Goal: Browse casually

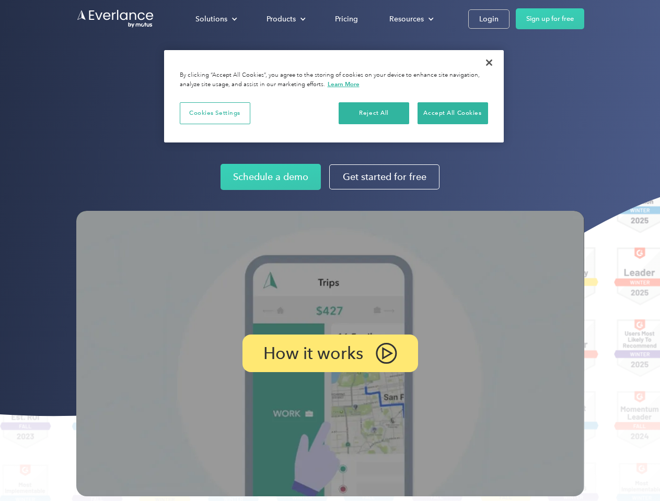
click at [329, 251] on img at bounding box center [330, 354] width 508 height 286
click at [216, 19] on div "Solutions" at bounding box center [211, 19] width 32 height 13
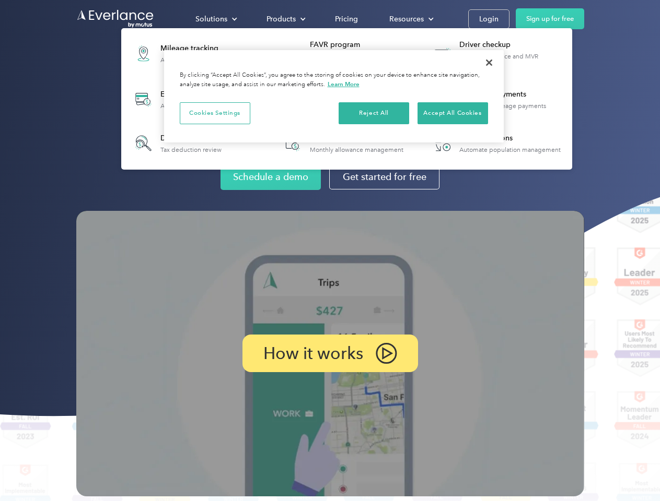
click at [285, 19] on div "Products" at bounding box center [280, 19] width 29 height 13
click at [410, 19] on div "Resources" at bounding box center [406, 19] width 34 height 13
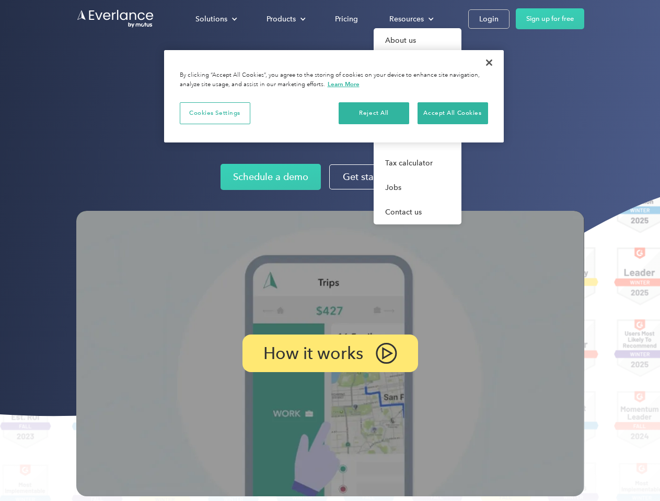
click at [329, 354] on p "How it works" at bounding box center [313, 353] width 100 height 13
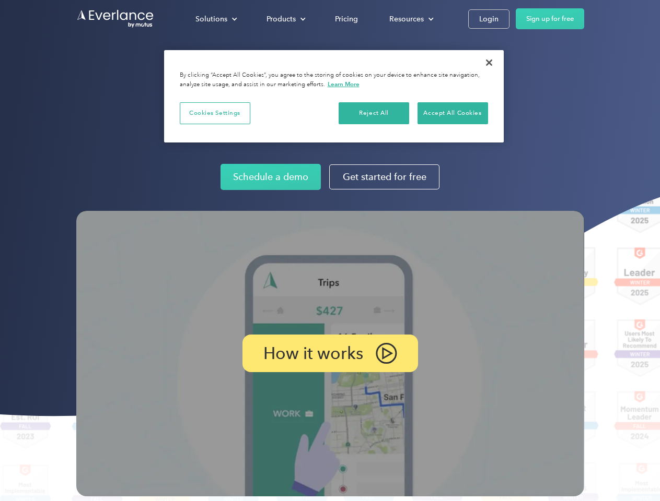
click at [215, 113] on button "Cookies Settings" at bounding box center [215, 113] width 70 height 22
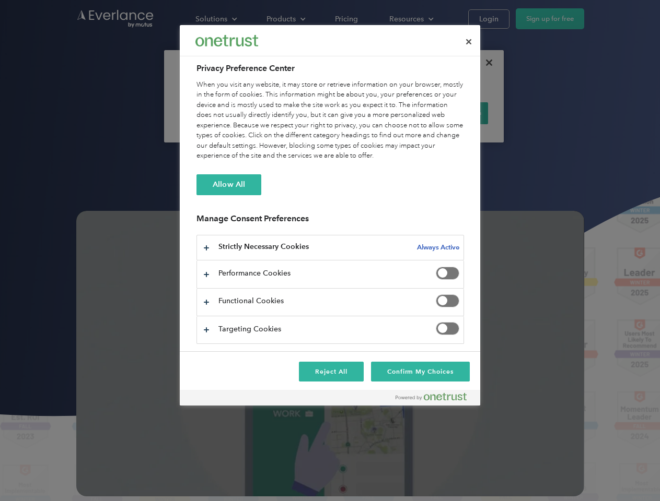
click at [374, 113] on div "When you visit any website, it may store or retrieve information on your browse…" at bounding box center [329, 120] width 267 height 81
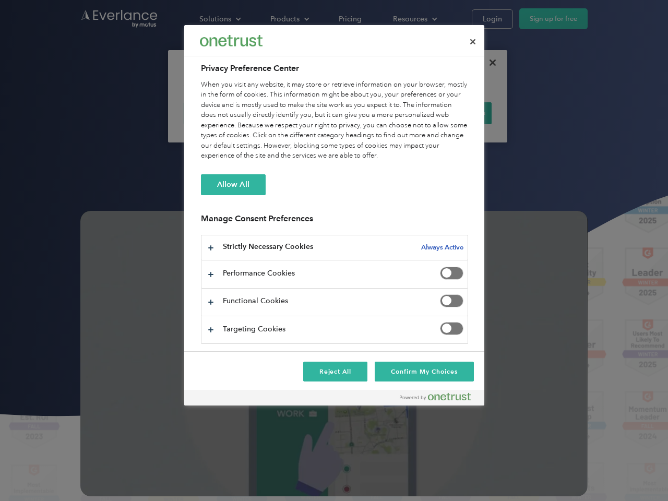
click at [452, 113] on div "When you visit any website, it may store or retrieve information on your browse…" at bounding box center [334, 120] width 267 height 81
click at [489, 63] on div at bounding box center [334, 250] width 668 height 501
